Goal: Transaction & Acquisition: Purchase product/service

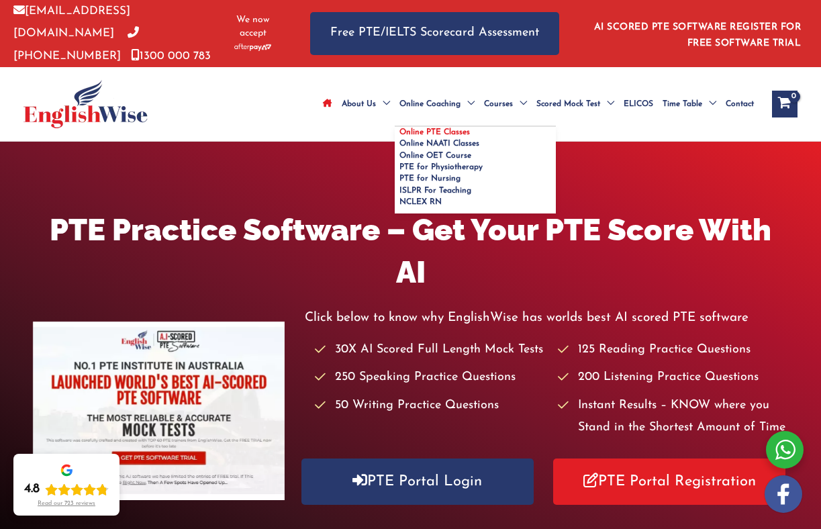
click at [447, 128] on span "Online PTE Classes" at bounding box center [434, 132] width 70 height 8
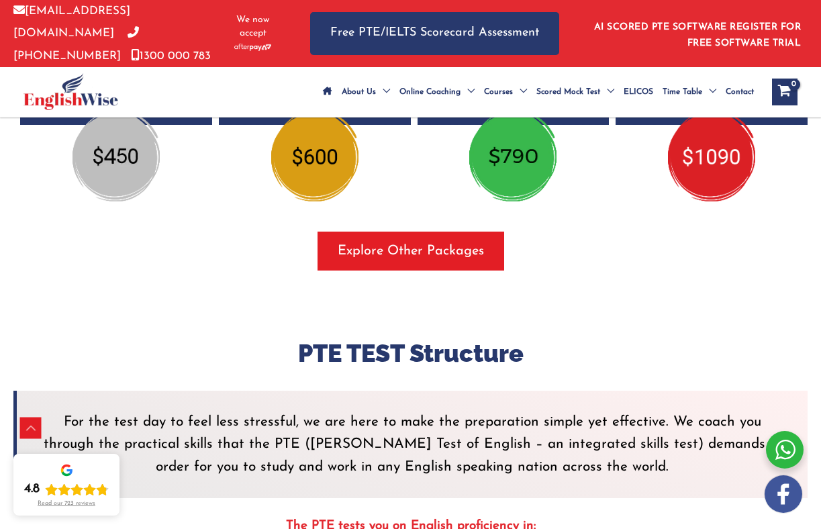
scroll to position [2594, 0]
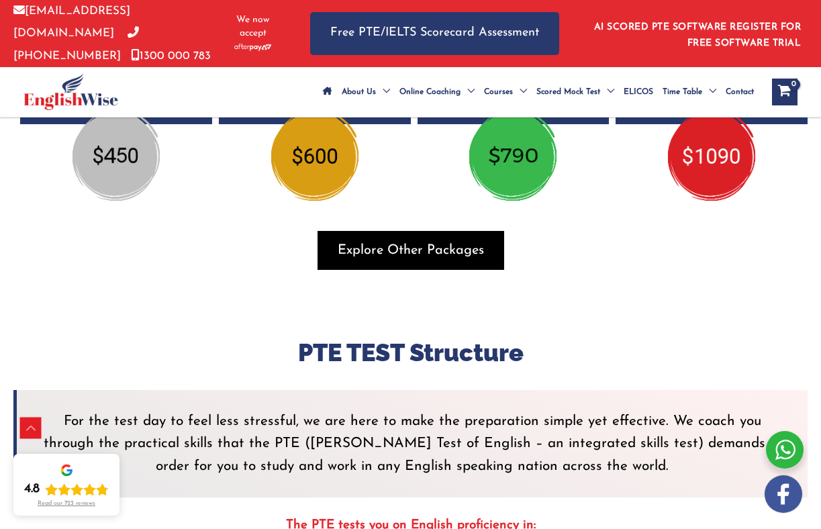
click at [403, 251] on span "Explore Other Packages" at bounding box center [411, 250] width 146 height 19
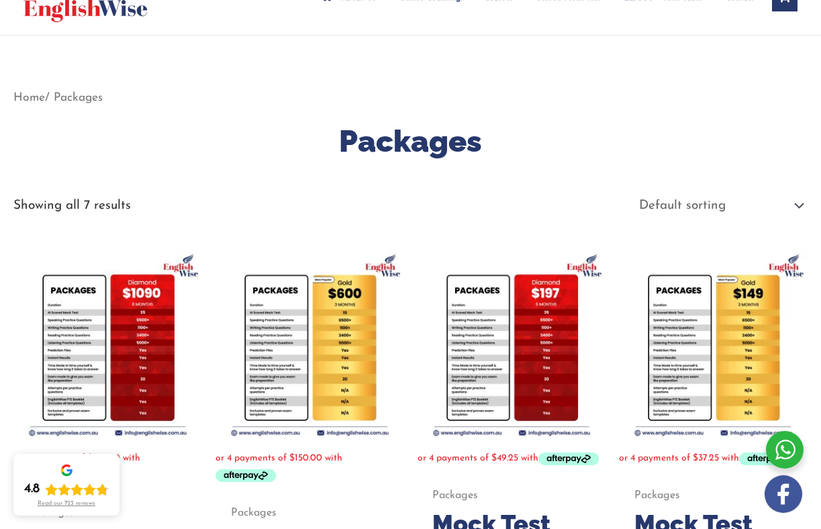
scroll to position [111, 0]
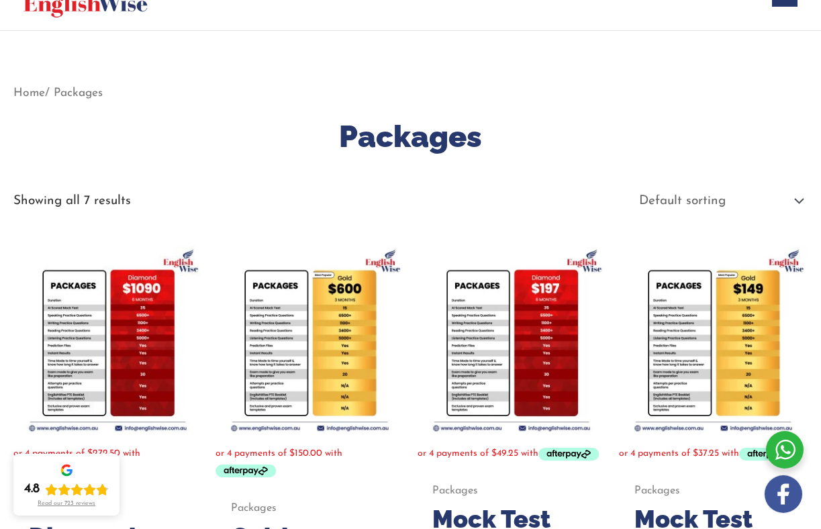
click at [519, 389] on img at bounding box center [511, 340] width 189 height 189
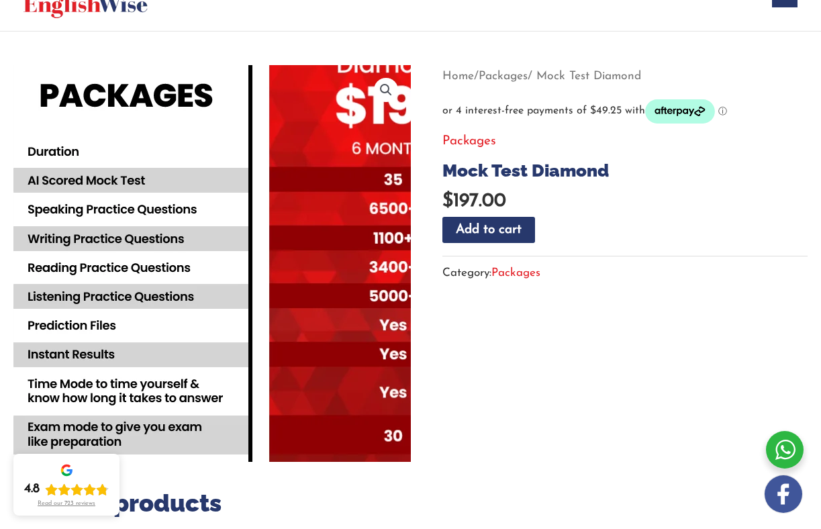
scroll to position [115, 0]
